Goal: Task Accomplishment & Management: Manage account settings

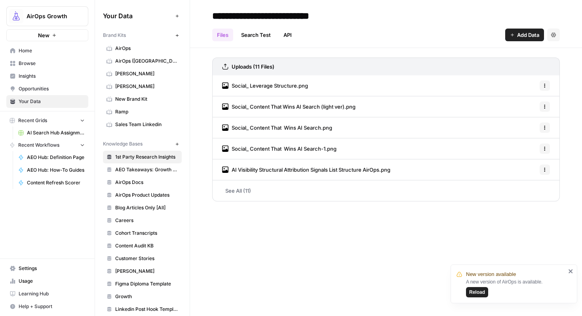
click at [474, 293] on span "Reload" at bounding box center [477, 291] width 16 height 7
click at [31, 55] on link "Home" at bounding box center [47, 50] width 82 height 13
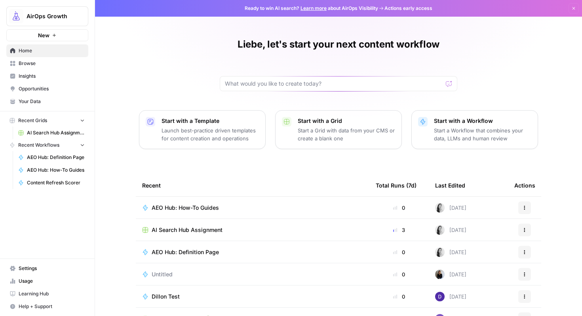
click at [35, 64] on span "Browse" at bounding box center [52, 63] width 66 height 7
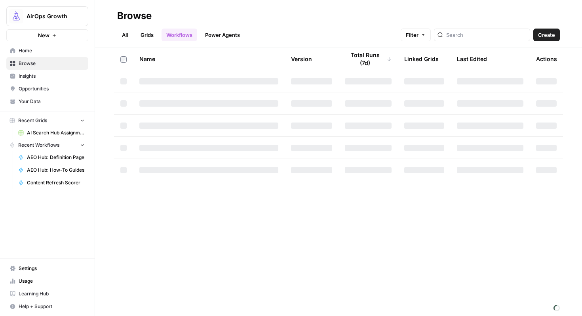
click at [125, 33] on link "All" at bounding box center [124, 35] width 15 height 13
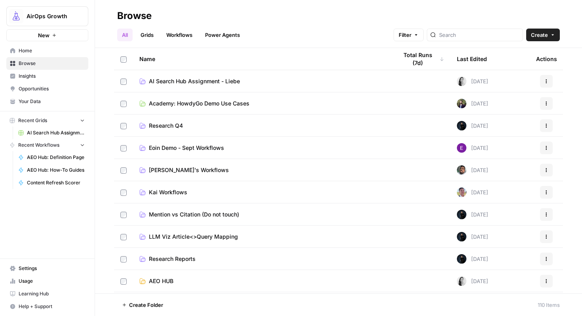
click at [216, 76] on td "AI Search Hub Assignment - Liebe" at bounding box center [262, 81] width 258 height 22
click at [206, 82] on span "AI Search Hub Assignment - Liebe" at bounding box center [194, 81] width 91 height 8
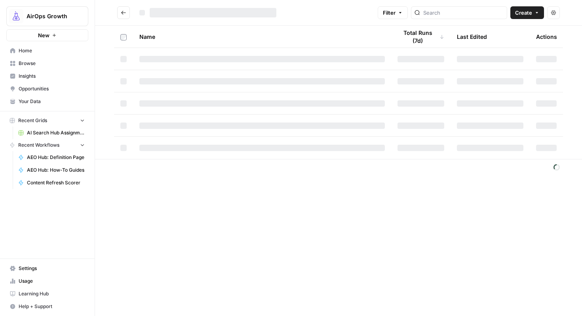
click at [206, 82] on div at bounding box center [262, 81] width 246 height 6
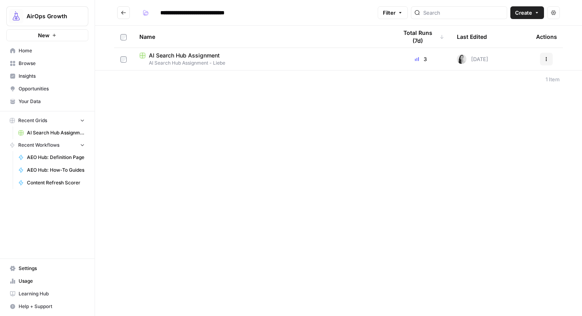
click at [225, 128] on div "**********" at bounding box center [338, 158] width 487 height 316
click at [124, 10] on icon "Go back" at bounding box center [124, 13] width 6 height 6
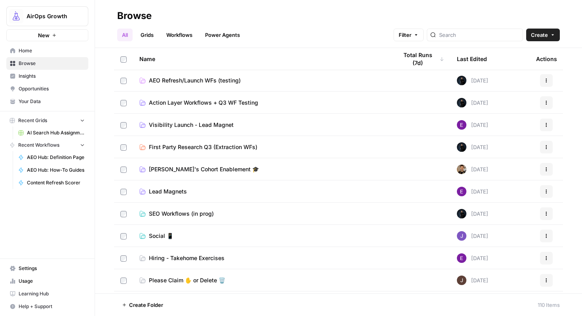
scroll to position [247, 0]
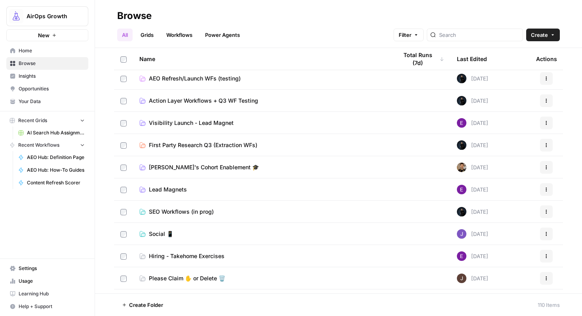
click at [192, 36] on link "Workflows" at bounding box center [180, 35] width 36 height 13
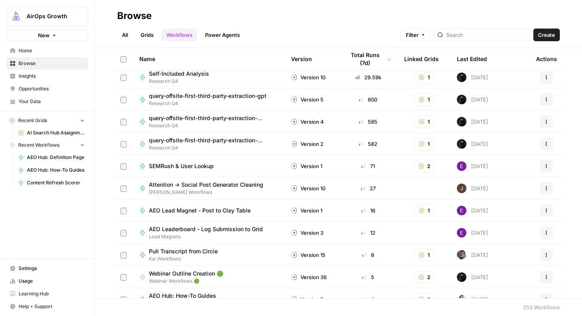
scroll to position [34, 0]
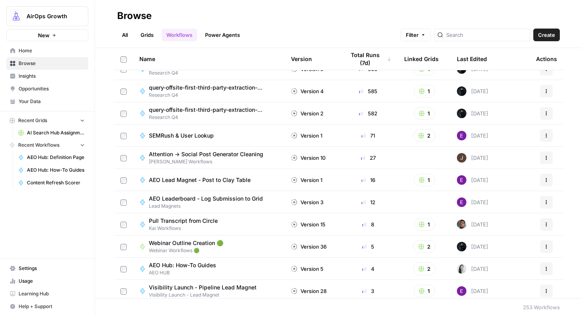
click at [494, 27] on div "All Grids Workflows Power Agents Filter Create" at bounding box center [338, 31] width 443 height 19
click at [486, 32] on input "search" at bounding box center [486, 35] width 80 height 8
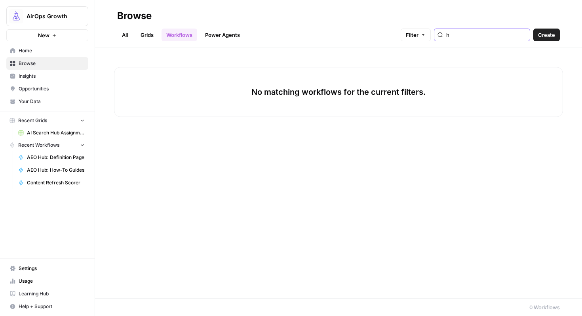
type input "h"
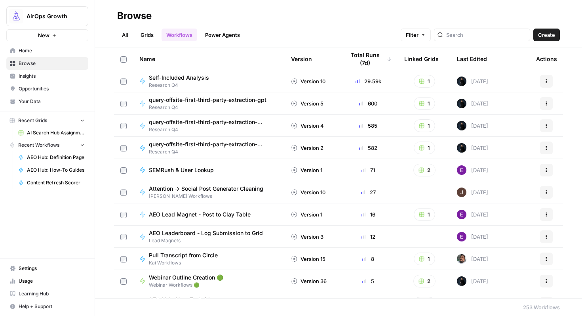
click at [124, 33] on link "All" at bounding box center [124, 35] width 15 height 13
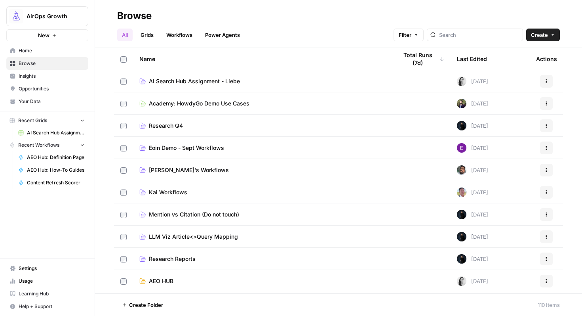
click at [189, 81] on span "AI Search Hub Assignment - Liebe" at bounding box center [194, 81] width 91 height 8
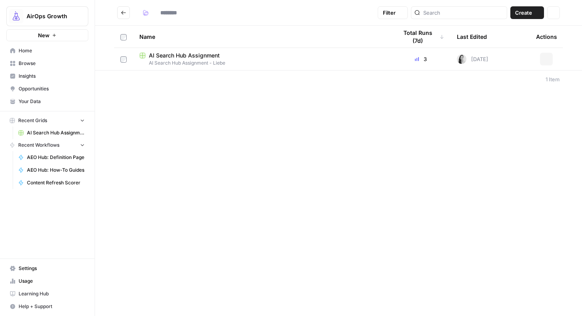
type input "**********"
click at [198, 55] on span "AI Search Hub Assignment" at bounding box center [184, 56] width 71 height 8
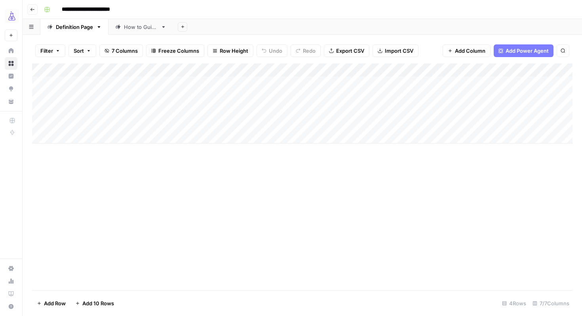
click at [135, 25] on div "How to Guide" at bounding box center [141, 27] width 34 height 8
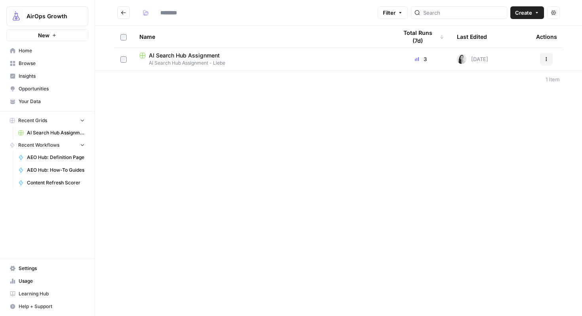
type input "**********"
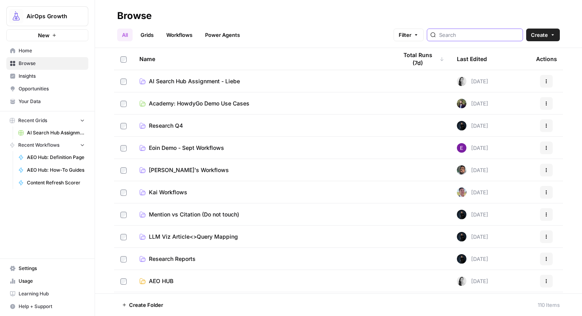
click at [472, 33] on input "search" at bounding box center [479, 35] width 80 height 8
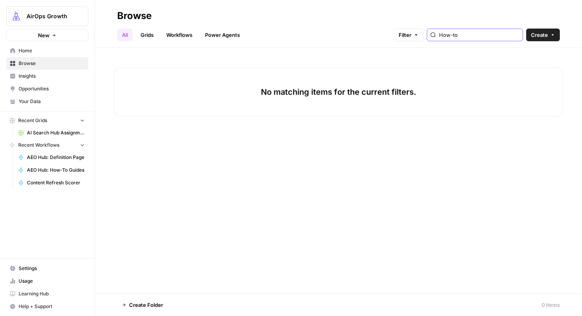
type input "How-to"
click at [184, 36] on link "Workflows" at bounding box center [180, 35] width 36 height 13
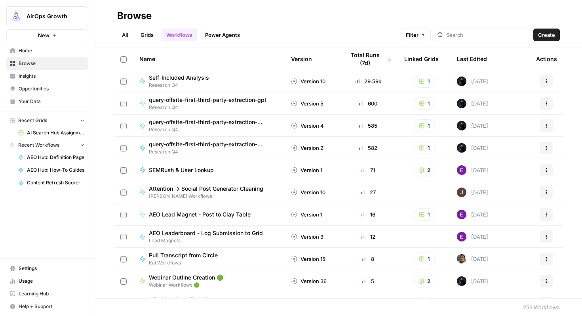
click at [501, 29] on div at bounding box center [482, 35] width 96 height 13
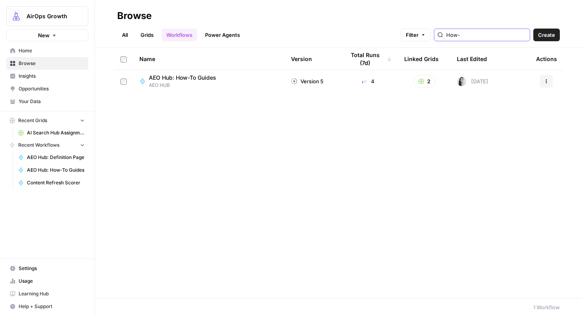
type input "How-"
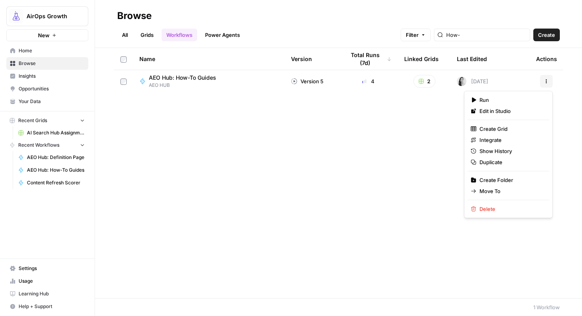
click at [549, 80] on icon "button" at bounding box center [546, 81] width 5 height 5
click at [497, 164] on span "Duplicate" at bounding box center [511, 162] width 63 height 8
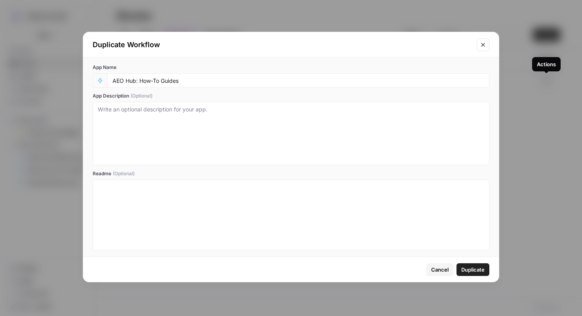
click at [482, 270] on span "Duplicate" at bounding box center [473, 269] width 23 height 8
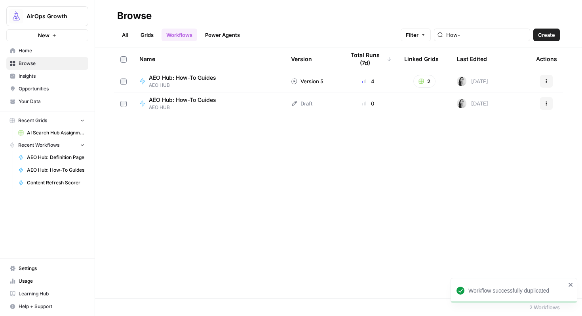
click at [545, 98] on button "Actions" at bounding box center [546, 103] width 13 height 13
click at [511, 136] on span "Create Folder" at bounding box center [511, 140] width 63 height 8
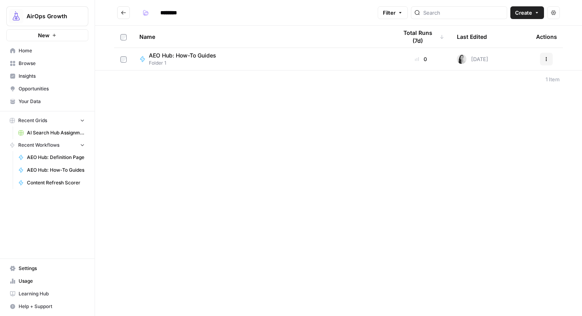
click at [124, 13] on icon "Go back" at bounding box center [124, 13] width 6 height 6
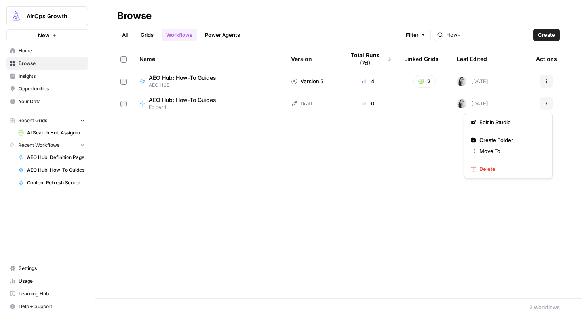
click at [547, 100] on button "Actions" at bounding box center [546, 103] width 13 height 13
click at [501, 150] on span "Move To" at bounding box center [511, 151] width 63 height 8
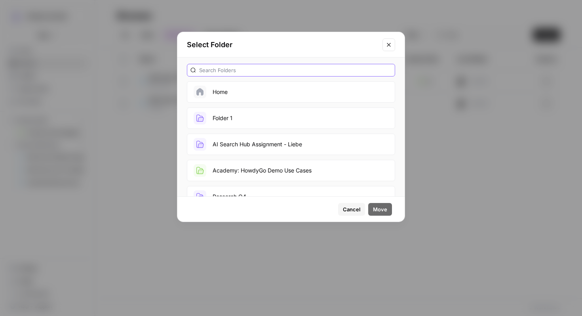
click at [316, 67] on input "text" at bounding box center [295, 70] width 193 height 8
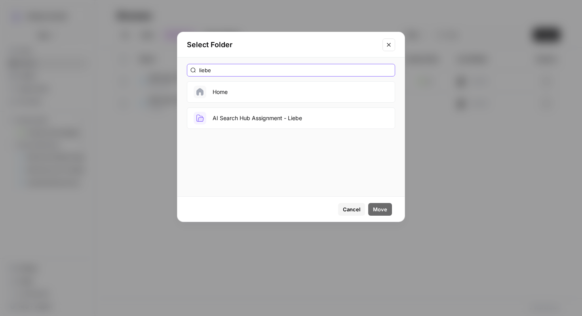
type input "liebe"
click at [240, 119] on button "AI Search Hub Assignment - Liebe" at bounding box center [291, 117] width 208 height 21
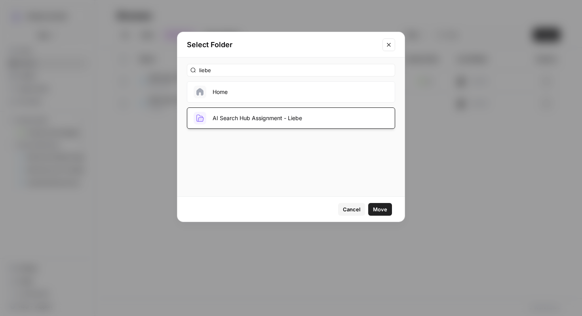
click at [380, 206] on span "Move" at bounding box center [380, 209] width 14 height 8
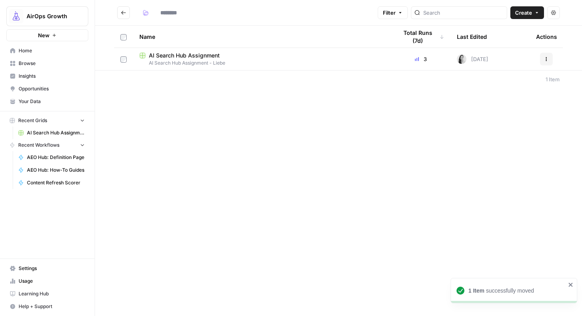
type input "**********"
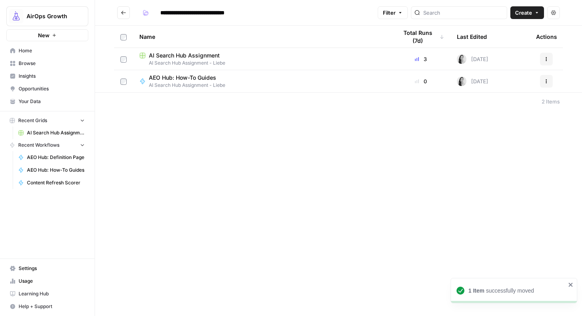
click at [244, 123] on div "**********" at bounding box center [338, 158] width 487 height 316
click at [572, 286] on icon "close" at bounding box center [571, 284] width 6 height 6
click at [322, 174] on div "**********" at bounding box center [338, 158] width 487 height 316
click at [249, 200] on div "**********" at bounding box center [338, 158] width 487 height 316
